Goal: Task Accomplishment & Management: Manage account settings

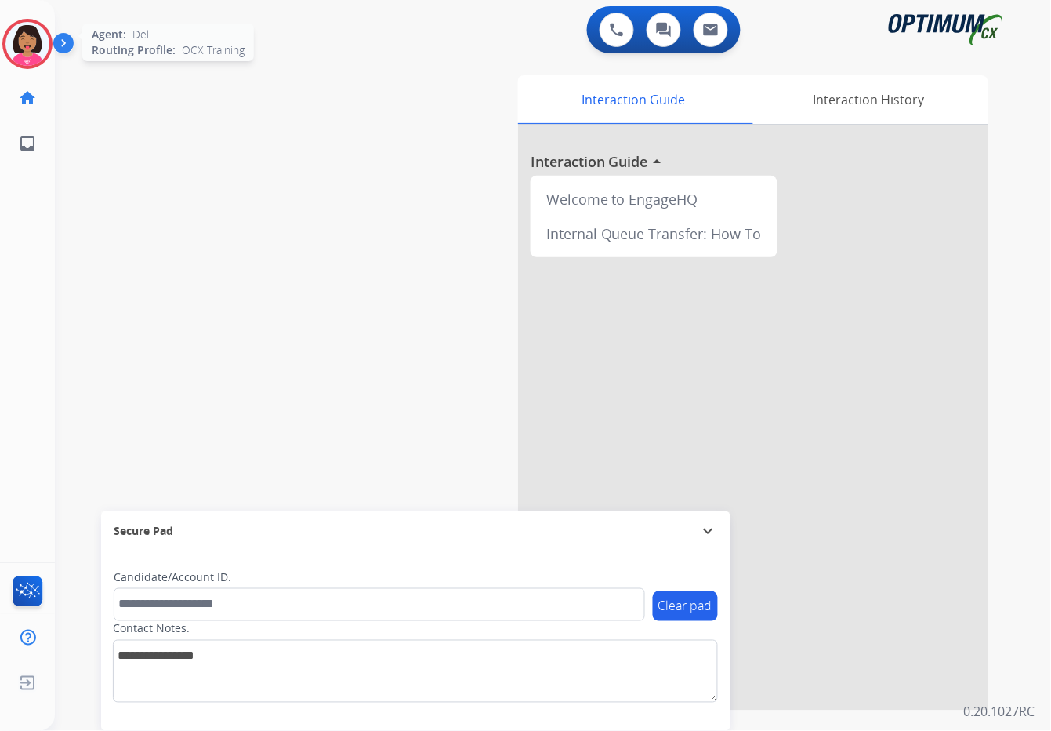
click at [29, 41] on img at bounding box center [27, 44] width 44 height 44
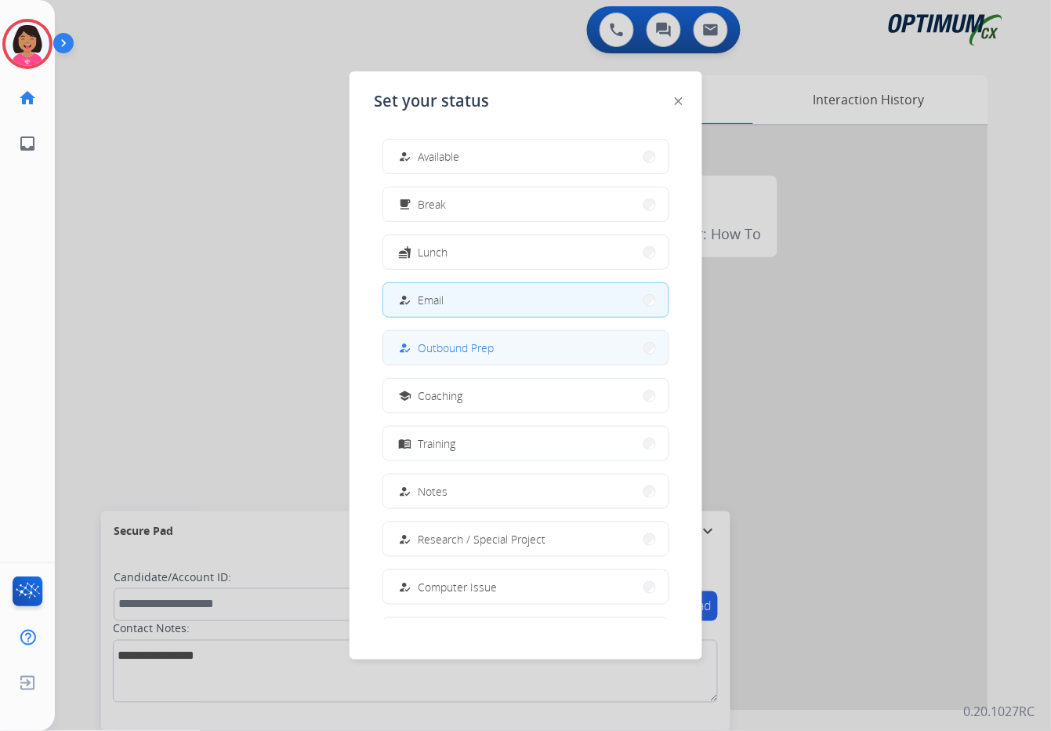
scroll to position [147, 0]
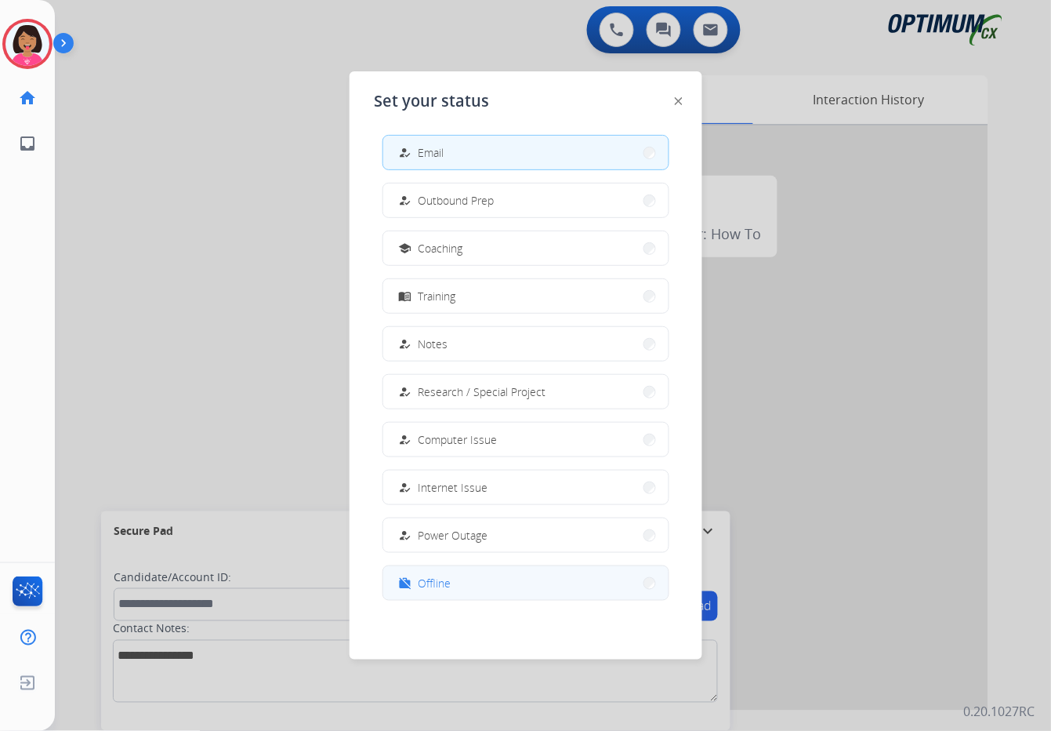
click at [455, 586] on button "work_off Offline" at bounding box center [525, 583] width 285 height 34
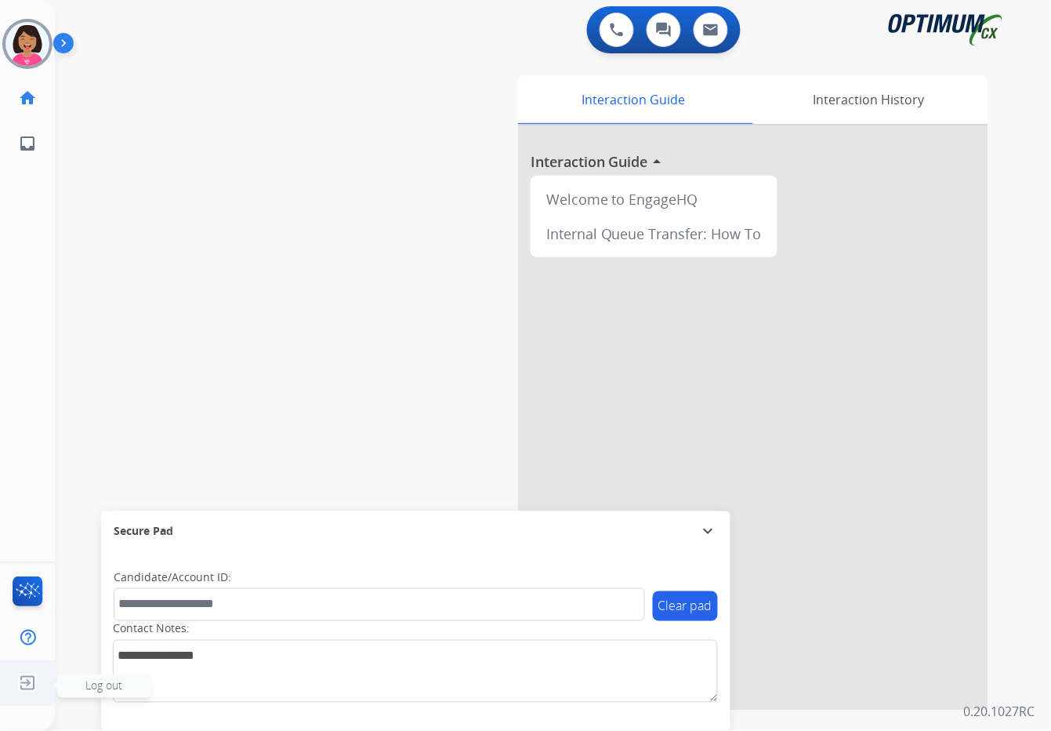
click at [21, 688] on img at bounding box center [27, 683] width 28 height 30
